Goal: Check status: Check status

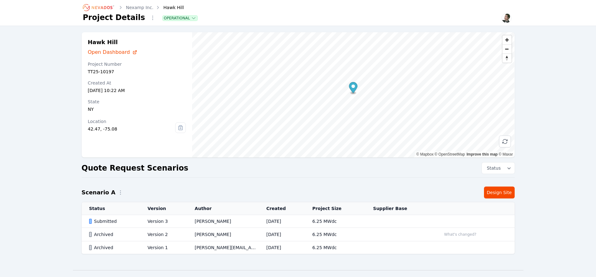
click at [111, 221] on div "Submitted" at bounding box center [113, 221] width 48 height 6
click at [500, 197] on link "Design Site" at bounding box center [499, 192] width 31 height 12
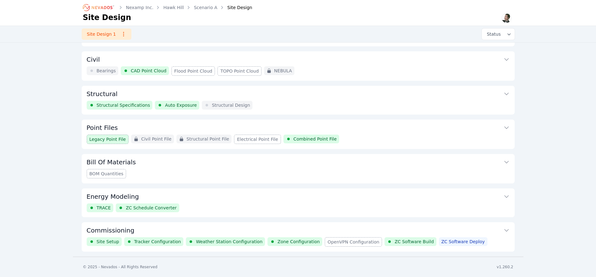
click at [329, 102] on div "Structural Specifications Auto Exposure Structural Design" at bounding box center [298, 105] width 423 height 9
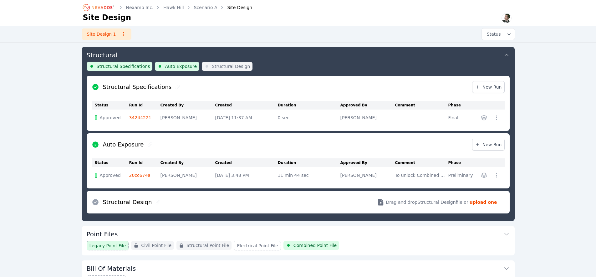
click at [138, 117] on link "34244221" at bounding box center [140, 117] width 22 height 5
